Goal: Information Seeking & Learning: Find specific fact

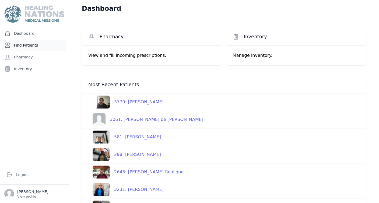
click at [27, 45] on link "Find Patients" at bounding box center [34, 45] width 64 height 11
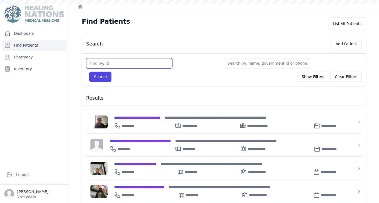
click at [104, 62] on input "text" at bounding box center [129, 63] width 86 height 10
type input "3584"
click at [99, 76] on button "Search" at bounding box center [100, 77] width 22 height 10
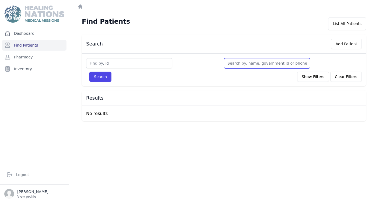
click at [242, 63] on input "text" at bounding box center [267, 63] width 86 height 10
type input "A"
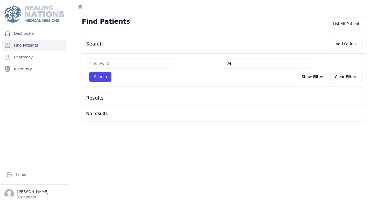
type input "Aj"
type input "Ajx"
type input "Ajxo"
type input "Ajxol"
type input "Ajxolo"
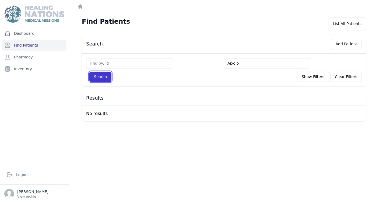
click at [100, 78] on button "Search" at bounding box center [100, 77] width 22 height 10
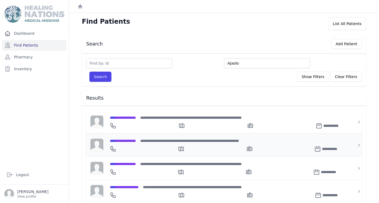
scroll to position [13, 0]
